Goal: Contribute content: Contribute content

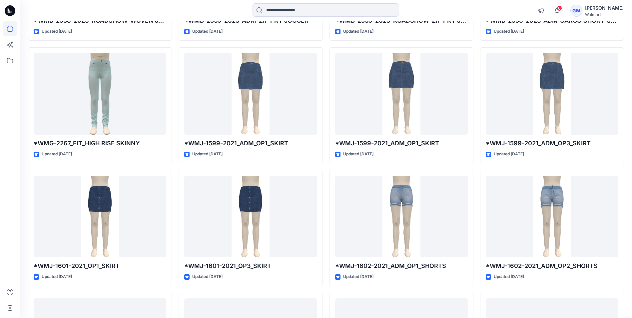
scroll to position [60877, 0]
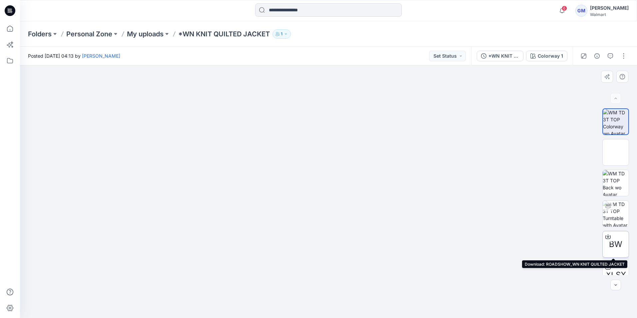
click at [607, 235] on icon at bounding box center [608, 235] width 3 height 3
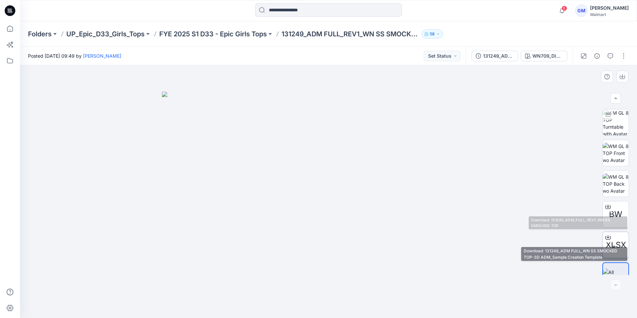
scroll to position [44, 0]
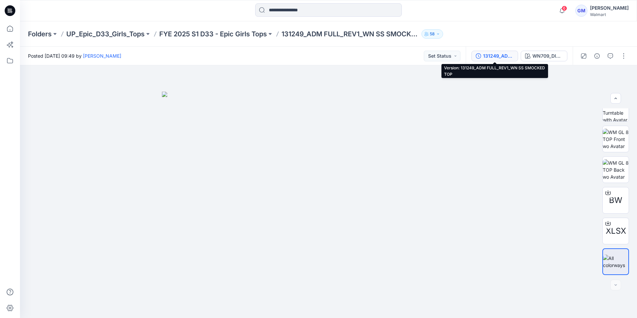
click at [508, 55] on div "131249_ADM FULL_REV1_WN SS SMOCKED TOP" at bounding box center [498, 55] width 31 height 7
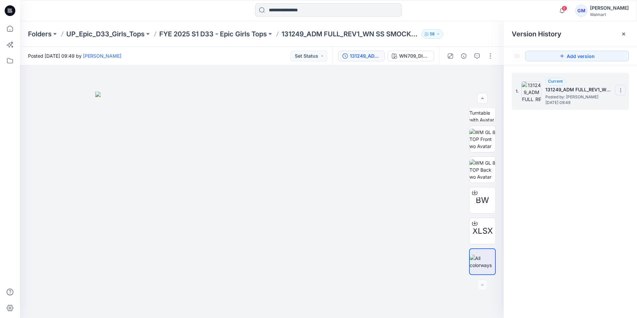
click at [620, 90] on icon at bounding box center [620, 90] width 5 height 5
click at [476, 37] on div "Folders UP_Epic_D33_Girls_Tops FYE 2025 S1 D33 - Epic Girls Tops 131249_ADM FUL…" at bounding box center [302, 33] width 549 height 9
drag, startPoint x: 622, startPoint y: 33, endPoint x: 624, endPoint y: 39, distance: 6.1
click at [622, 33] on icon at bounding box center [623, 33] width 5 height 5
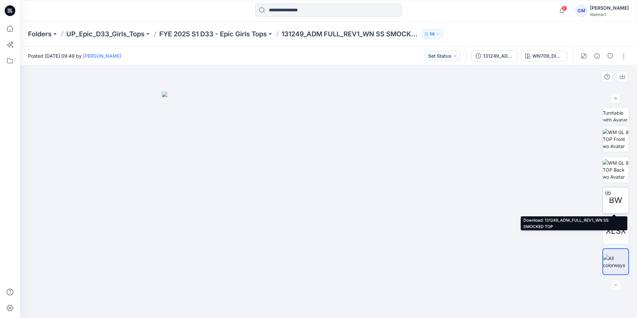
click at [606, 190] on icon at bounding box center [608, 192] width 5 height 5
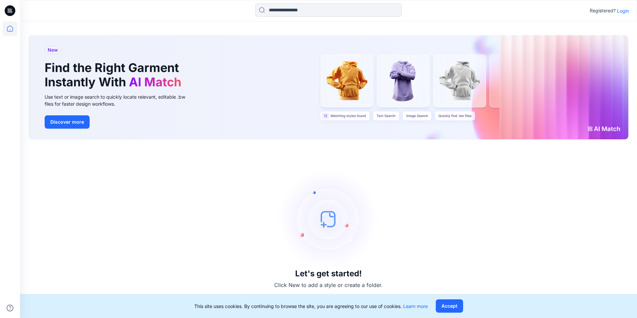
click at [629, 12] on p "Login" at bounding box center [623, 10] width 12 height 7
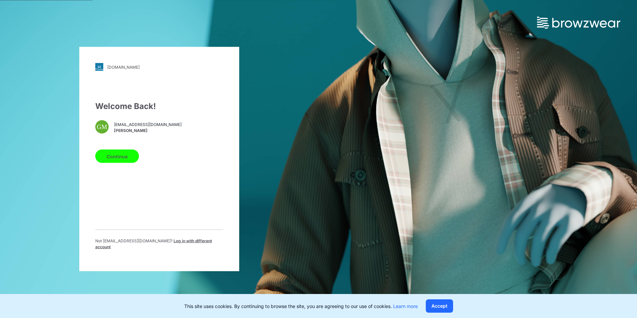
click at [127, 157] on button "Continue" at bounding box center [117, 156] width 44 height 13
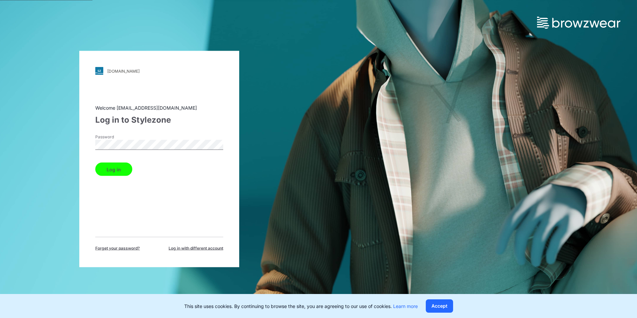
click at [95, 163] on button "Log in" at bounding box center [113, 169] width 37 height 13
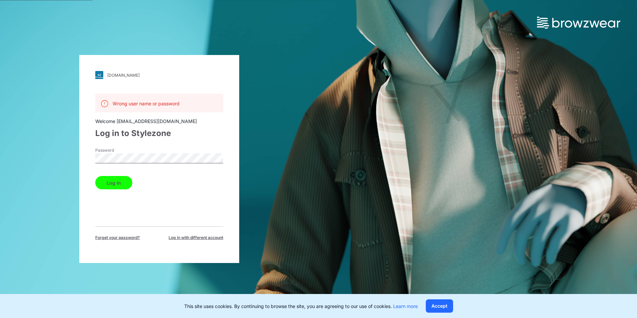
click at [86, 163] on div "walmart.stylezone.com Loading... Wrong user name or password Welcome gayan@epic…" at bounding box center [159, 159] width 160 height 208
click at [95, 176] on button "Log in" at bounding box center [113, 182] width 37 height 13
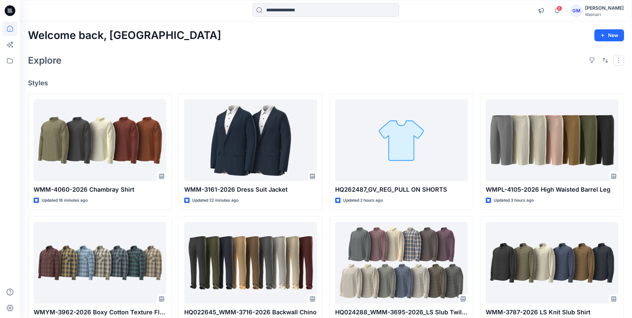
click at [618, 60] on button "button" at bounding box center [619, 60] width 11 height 11
click at [548, 101] on button "Card Info" at bounding box center [530, 102] width 64 height 13
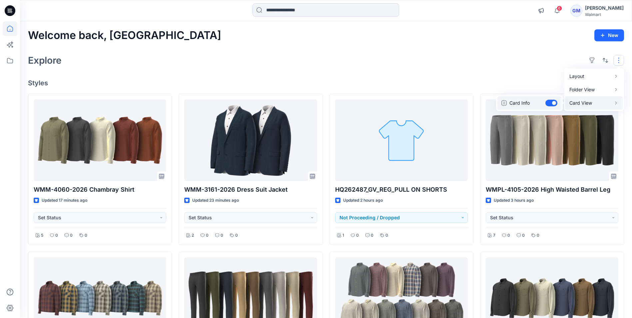
click at [548, 101] on button "Card Info" at bounding box center [530, 102] width 64 height 13
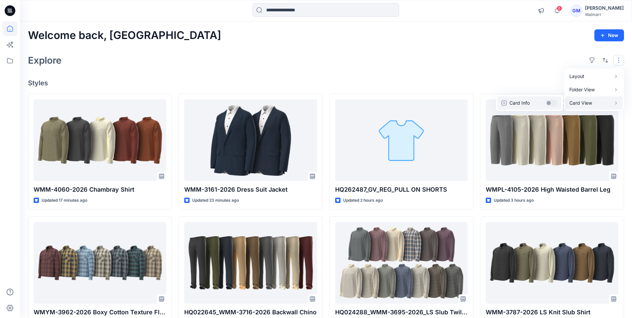
click at [548, 101] on button "Card Info" at bounding box center [530, 102] width 64 height 13
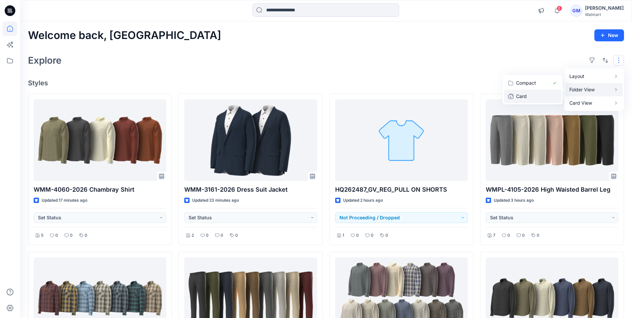
click at [556, 93] on button "Card" at bounding box center [532, 96] width 57 height 13
click at [554, 84] on button "Compact" at bounding box center [532, 82] width 57 height 13
click at [551, 81] on button "Large Grid" at bounding box center [532, 82] width 57 height 13
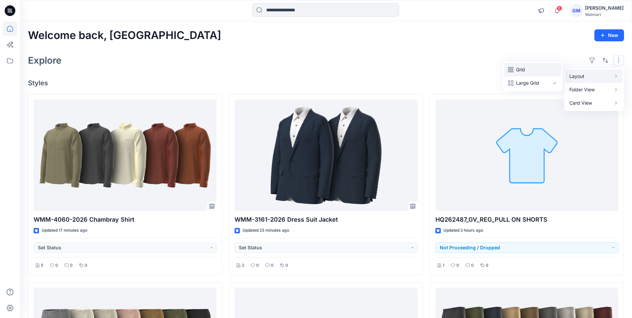
click at [554, 70] on button "Grid" at bounding box center [532, 69] width 57 height 13
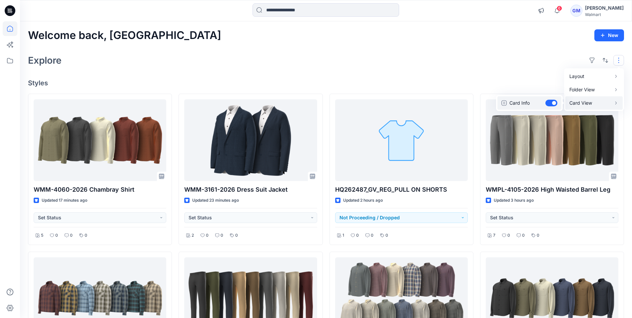
click at [556, 103] on button "Card Info" at bounding box center [530, 102] width 64 height 13
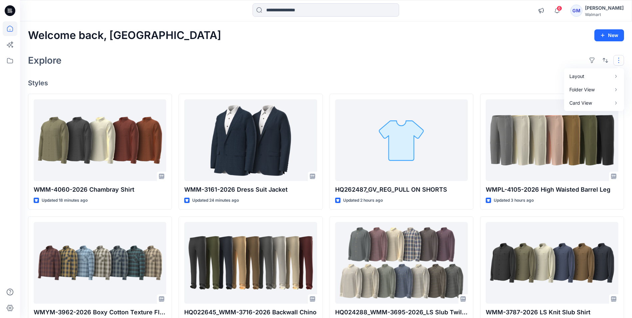
click at [453, 68] on div "Welcome back, Gayan New Explore Layout Grid Large Grid Folder View Compact Card…" at bounding box center [326, 242] width 612 height 442
click at [609, 38] on button "New" at bounding box center [610, 35] width 30 height 12
click at [494, 52] on div "Explore" at bounding box center [326, 60] width 596 height 16
click at [8, 42] on icon at bounding box center [10, 44] width 15 height 15
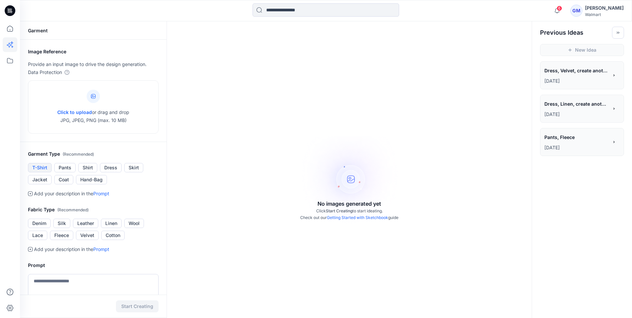
click at [46, 166] on button "T-Shirt" at bounding box center [40, 167] width 24 height 9
click at [111, 235] on button "Cotton" at bounding box center [112, 235] width 23 height 9
click at [74, 111] on span "Click to upload" at bounding box center [74, 112] width 35 height 6
type input "**********"
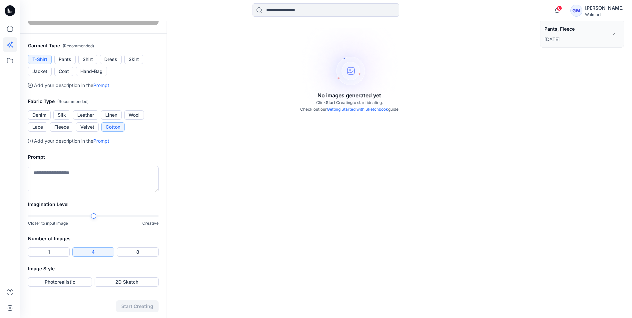
scroll to position [186, 0]
click at [71, 180] on textarea at bounding box center [93, 179] width 131 height 27
type textarea "**********"
click at [139, 251] on button "8" at bounding box center [138, 251] width 42 height 9
click at [76, 282] on button "Photorealistic" at bounding box center [60, 281] width 64 height 9
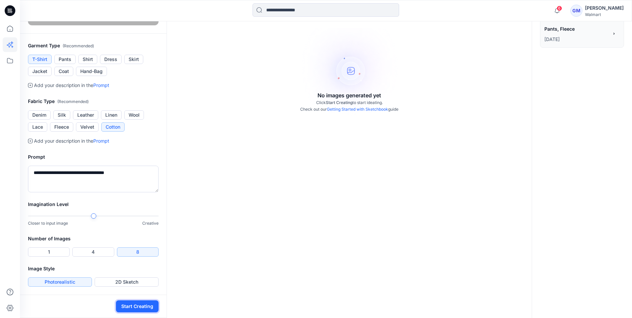
click at [137, 307] on button "Start Creating" at bounding box center [137, 306] width 43 height 12
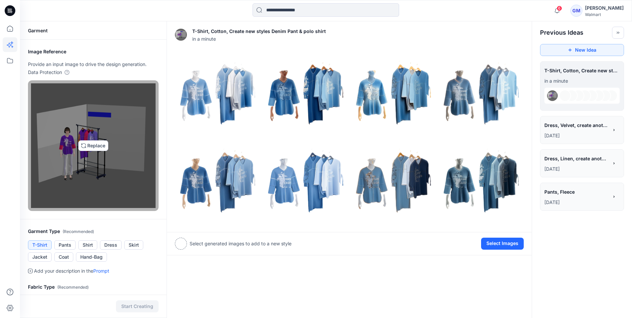
click at [74, 150] on img at bounding box center [93, 145] width 125 height 125
type input "**********"
click at [88, 146] on img at bounding box center [93, 145] width 125 height 125
type input "**********"
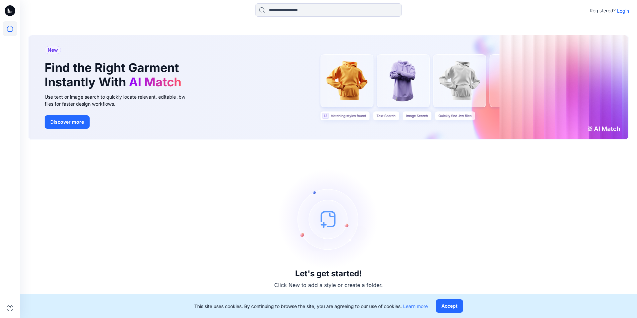
click at [620, 11] on p "Login" at bounding box center [623, 10] width 12 height 7
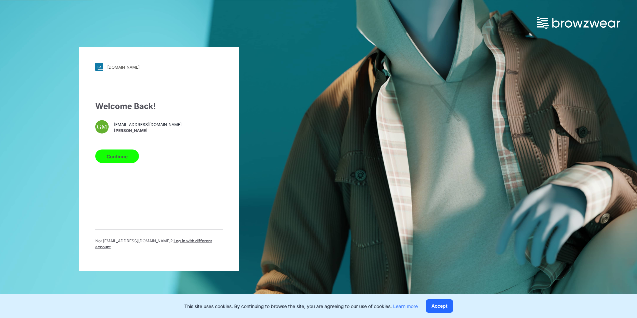
click at [120, 162] on button "Continue" at bounding box center [117, 156] width 44 height 13
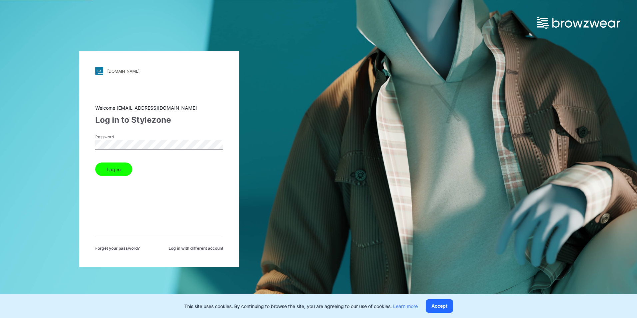
click at [95, 163] on button "Log in" at bounding box center [113, 169] width 37 height 13
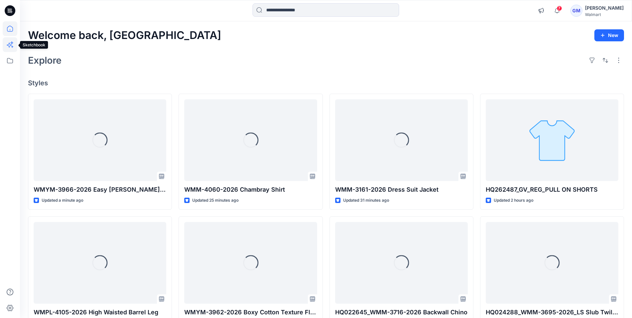
click at [11, 46] on icon at bounding box center [10, 44] width 15 height 15
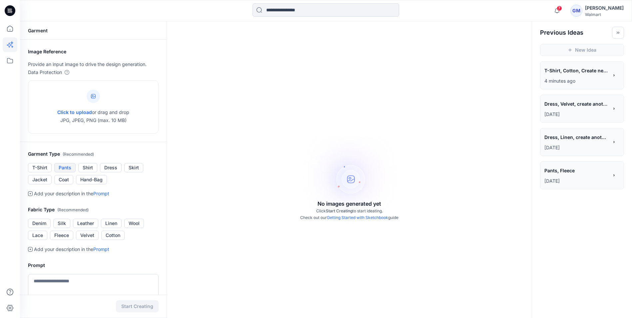
click at [64, 168] on button "Pants" at bounding box center [64, 167] width 21 height 9
click at [44, 223] on button "Denim" at bounding box center [39, 223] width 23 height 9
click at [79, 112] on span "Click to upload" at bounding box center [74, 112] width 35 height 6
type input "**********"
click at [76, 113] on span "Click to upload" at bounding box center [74, 112] width 35 height 6
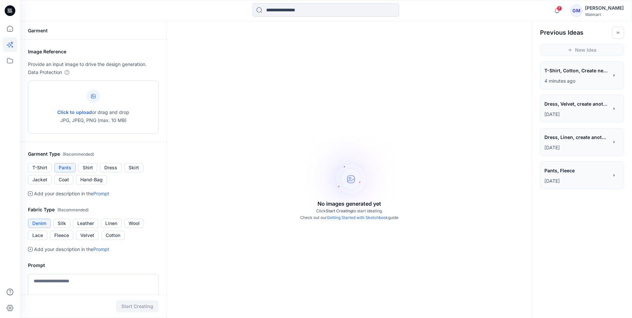
type input "**********"
click at [81, 113] on span "Click to upload" at bounding box center [74, 112] width 35 height 6
type input "**********"
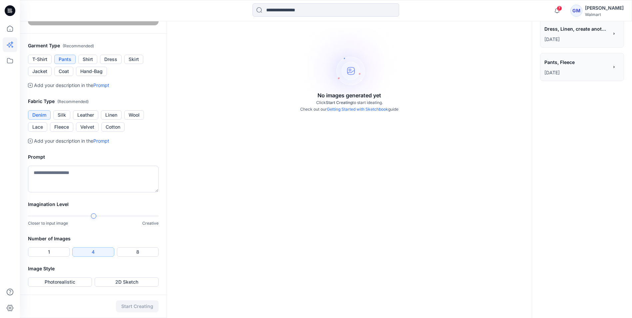
scroll to position [194, 0]
click at [122, 280] on button "2D Sketch" at bounding box center [127, 281] width 64 height 9
click at [143, 304] on button "Start Creating" at bounding box center [137, 306] width 43 height 12
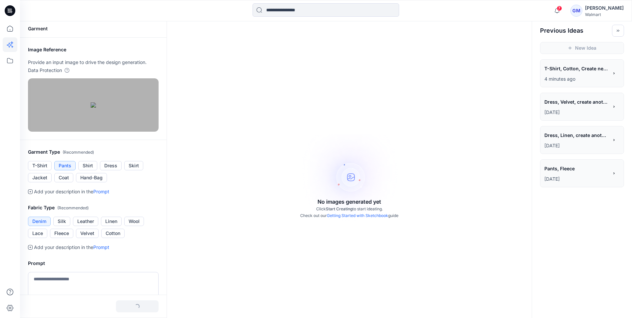
scroll to position [0, 0]
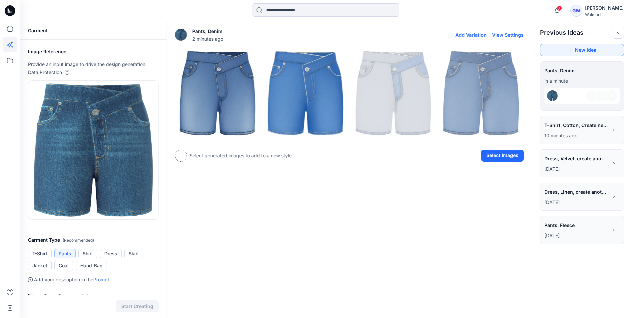
click at [198, 76] on img at bounding box center [217, 93] width 85 height 85
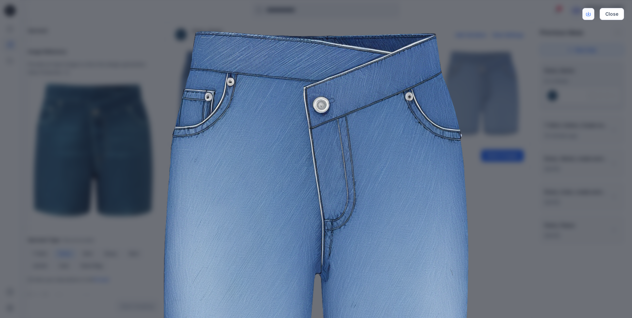
click at [591, 12] on icon "Download" at bounding box center [588, 14] width 5 height 5
click at [487, 48] on div "Close" at bounding box center [316, 159] width 632 height 318
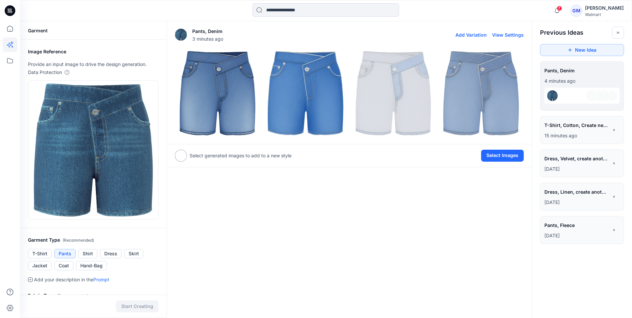
click at [474, 112] on img at bounding box center [481, 93] width 85 height 85
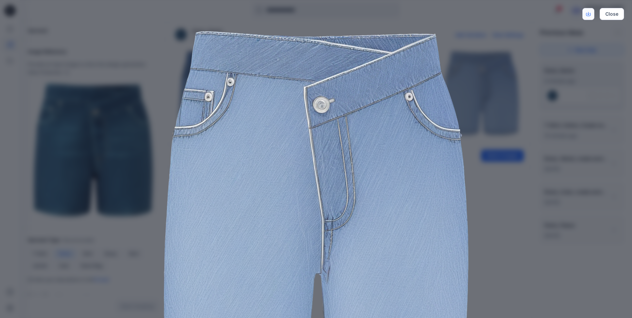
click at [587, 13] on icon "Download" at bounding box center [588, 14] width 5 height 5
click at [515, 151] on div "Close" at bounding box center [316, 159] width 632 height 318
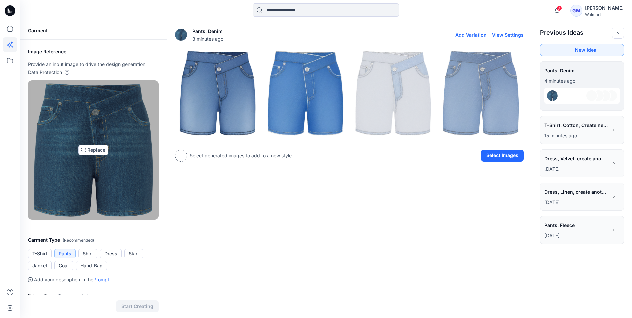
click at [94, 148] on img at bounding box center [94, 149] width 120 height 133
type input "**********"
click at [95, 151] on img at bounding box center [94, 149] width 120 height 133
click at [94, 149] on img at bounding box center [94, 149] width 120 height 133
type input "**********"
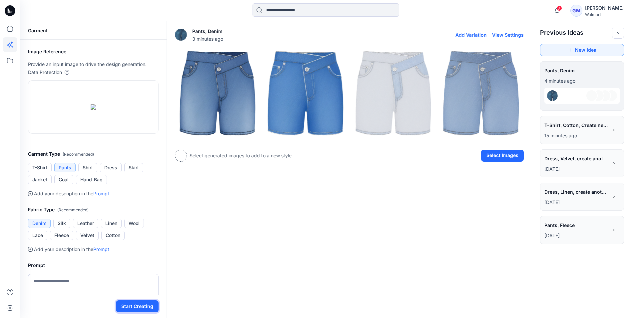
click at [139, 309] on button "Start Creating" at bounding box center [137, 306] width 43 height 12
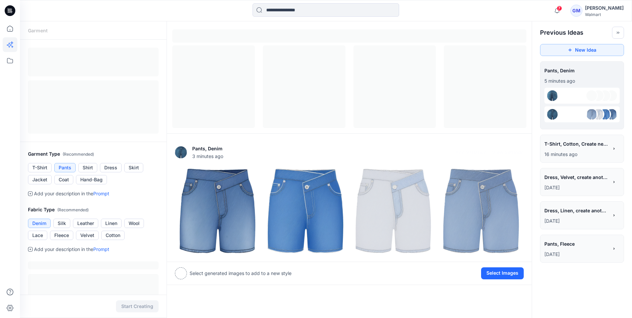
scroll to position [3, 0]
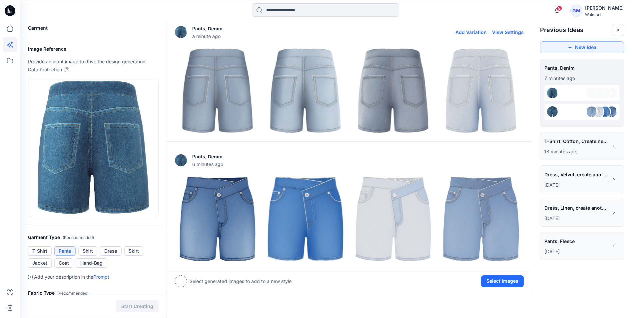
click at [239, 123] on img at bounding box center [217, 90] width 85 height 85
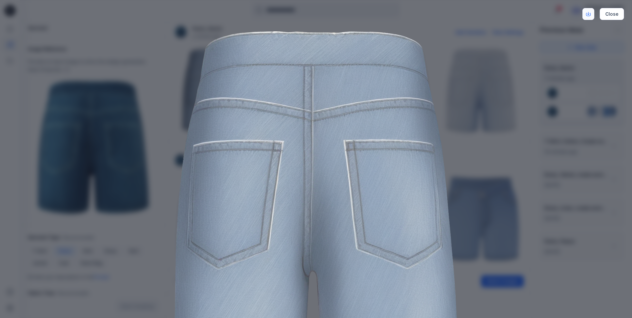
click at [588, 13] on icon "Download" at bounding box center [588, 14] width 5 height 5
click at [468, 127] on img at bounding box center [316, 201] width 341 height 341
click at [471, 147] on img at bounding box center [316, 201] width 341 height 341
click at [489, 138] on div "Close" at bounding box center [316, 159] width 632 height 318
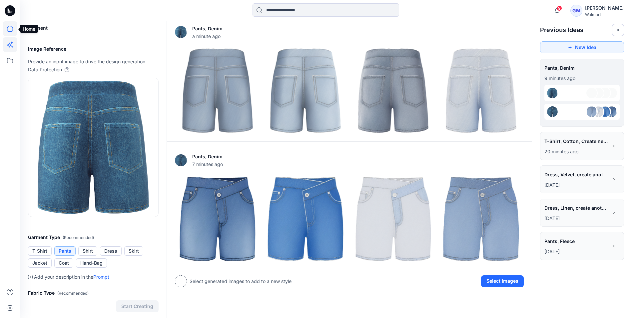
click at [11, 28] on icon at bounding box center [10, 28] width 15 height 15
